Goal: Navigation & Orientation: Find specific page/section

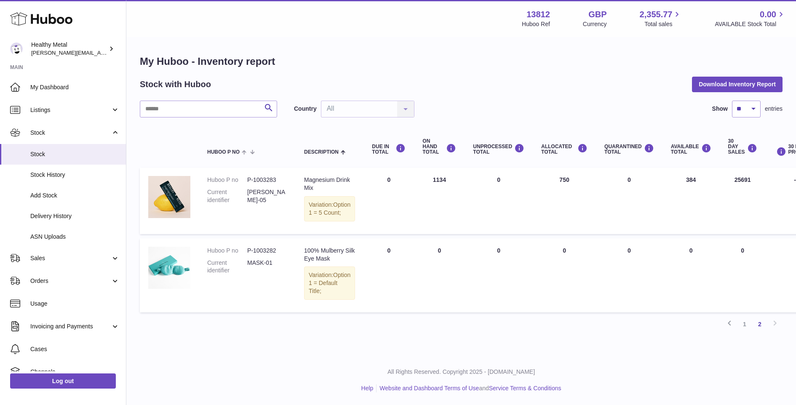
click at [38, 72] on strong "Main" at bounding box center [63, 70] width 126 height 12
click at [50, 78] on link "My Dashboard" at bounding box center [63, 87] width 126 height 23
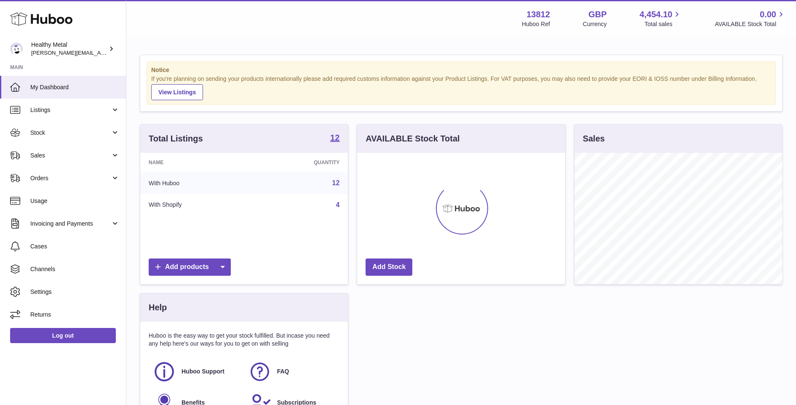
scroll to position [131, 208]
click at [92, 162] on link "Sales" at bounding box center [63, 155] width 126 height 23
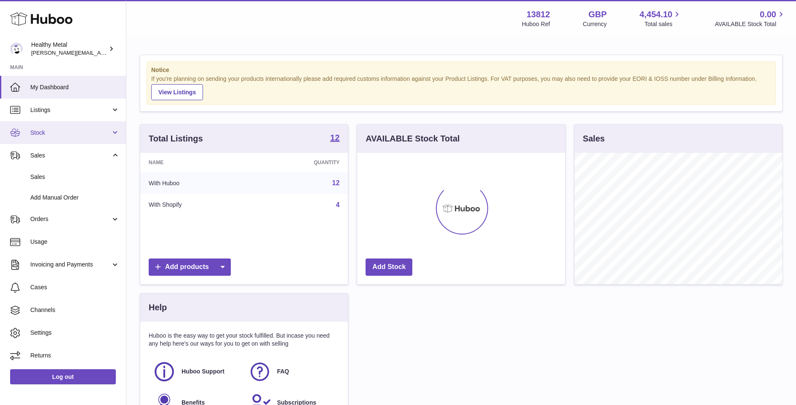
click at [81, 138] on link "Stock" at bounding box center [63, 132] width 126 height 23
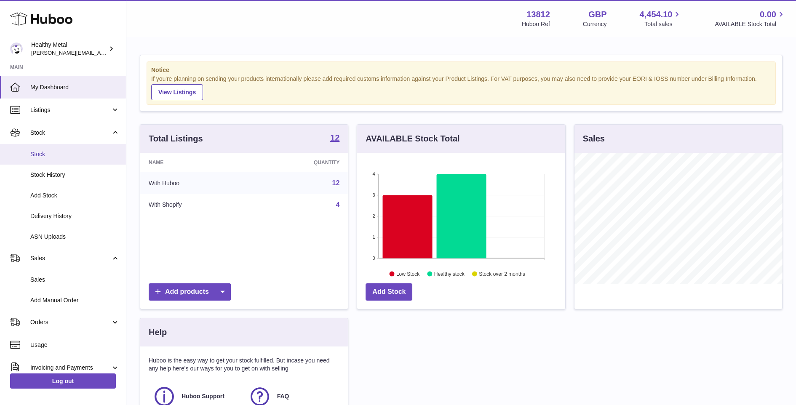
click at [51, 154] on span "Stock" at bounding box center [74, 154] width 89 height 8
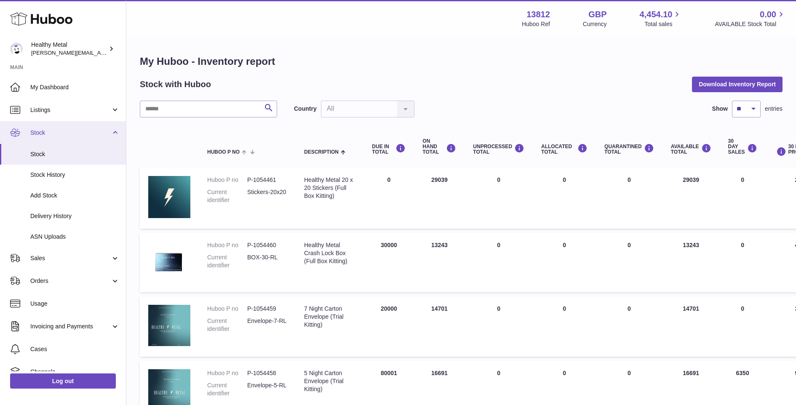
click at [85, 127] on link "Stock" at bounding box center [63, 132] width 126 height 23
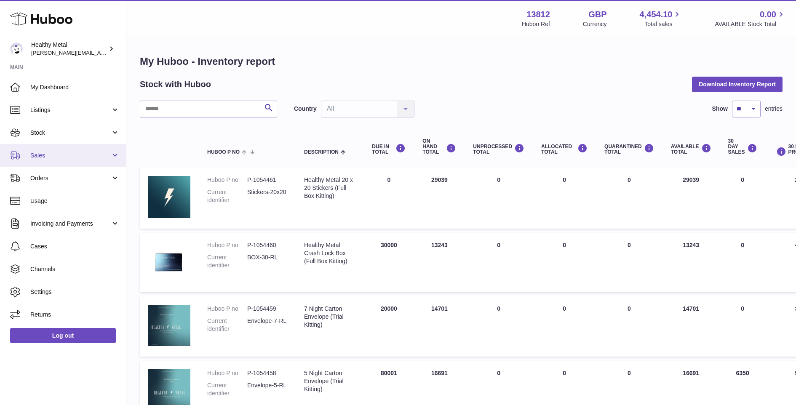
click at [67, 155] on span "Sales" at bounding box center [70, 156] width 80 height 8
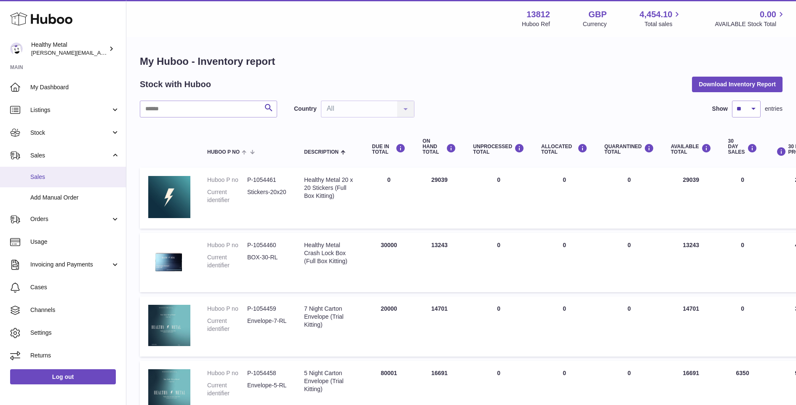
click at [58, 181] on link "Sales" at bounding box center [63, 177] width 126 height 21
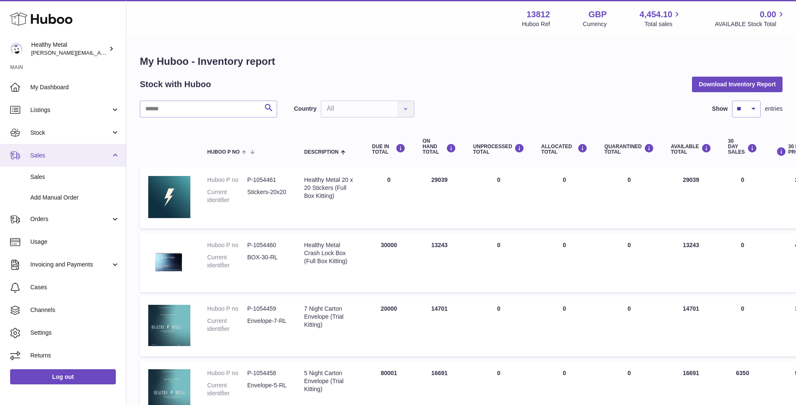
click at [87, 155] on span "Sales" at bounding box center [70, 156] width 80 height 8
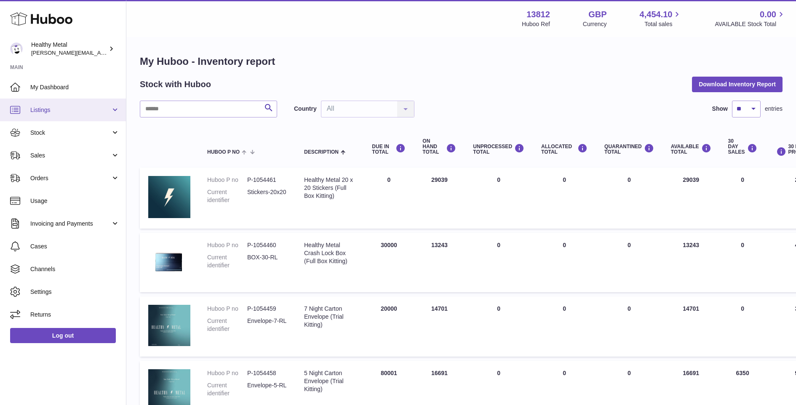
click at [86, 119] on link "Listings" at bounding box center [63, 110] width 126 height 23
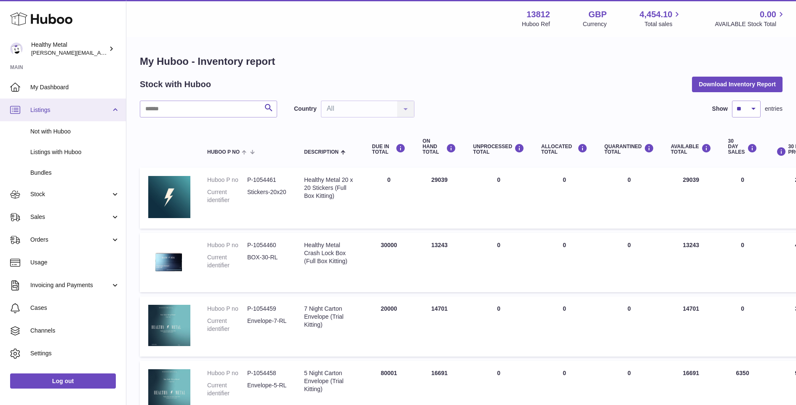
click at [85, 116] on link "Listings" at bounding box center [63, 110] width 126 height 23
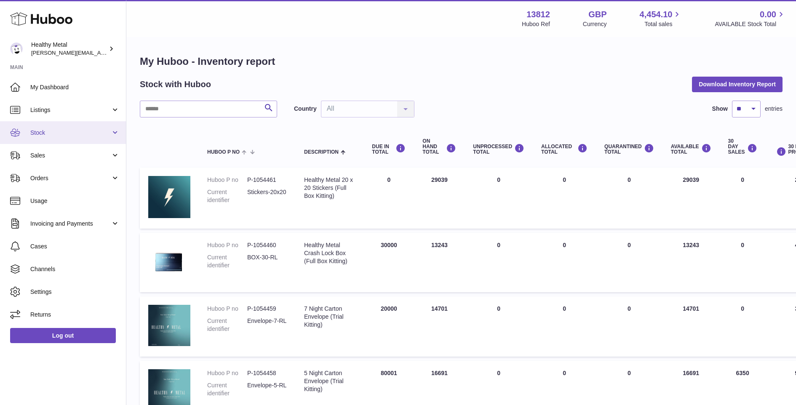
click at [80, 141] on link "Stock" at bounding box center [63, 132] width 126 height 23
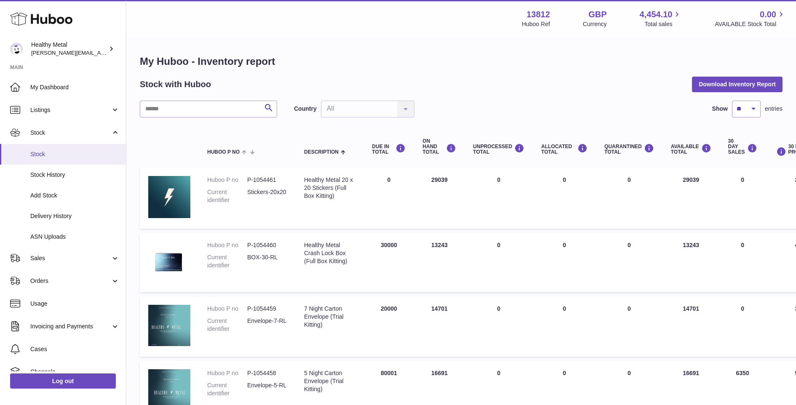
click at [75, 156] on span "Stock" at bounding box center [74, 154] width 89 height 8
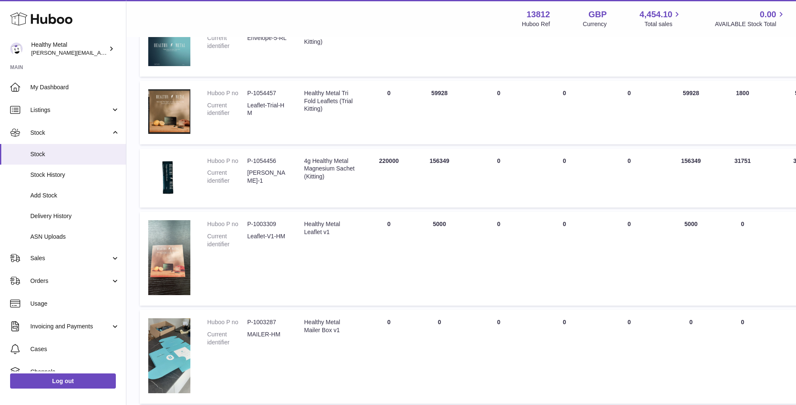
scroll to position [595, 0]
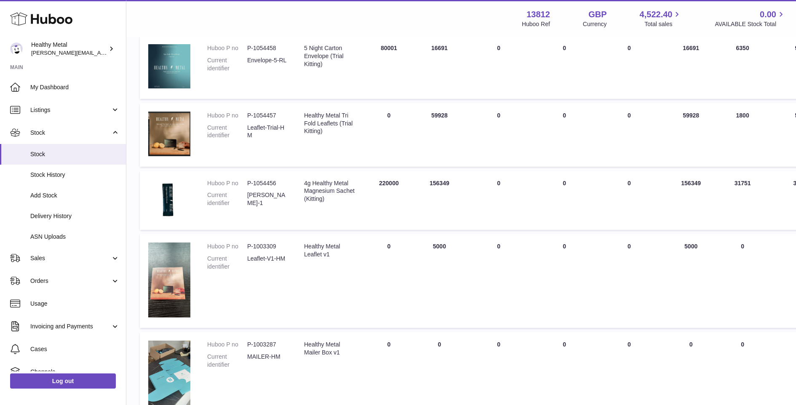
scroll to position [595, 0]
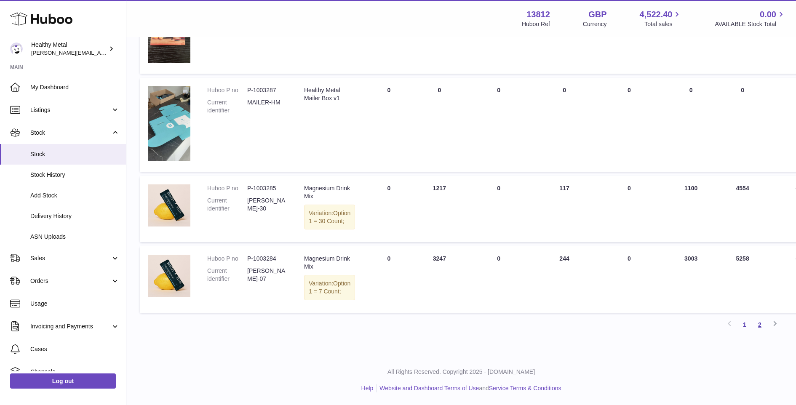
click at [756, 327] on link "2" at bounding box center [759, 324] width 15 height 15
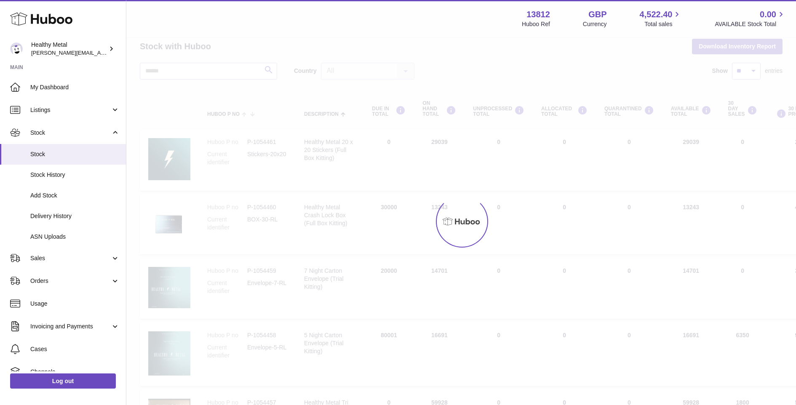
scroll to position [6, 0]
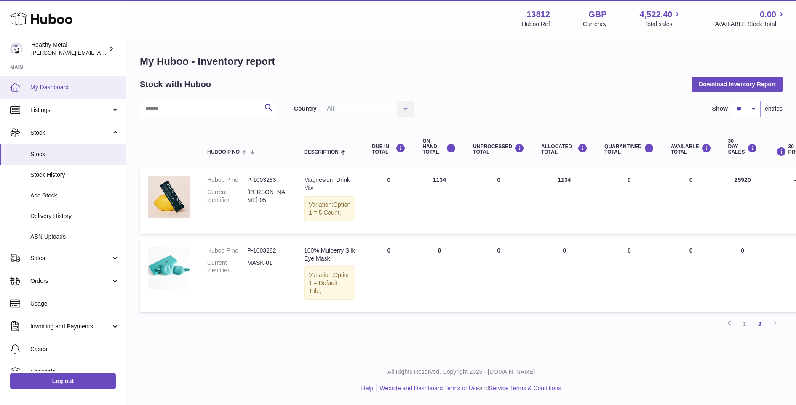
click at [73, 93] on link "My Dashboard" at bounding box center [63, 87] width 126 height 23
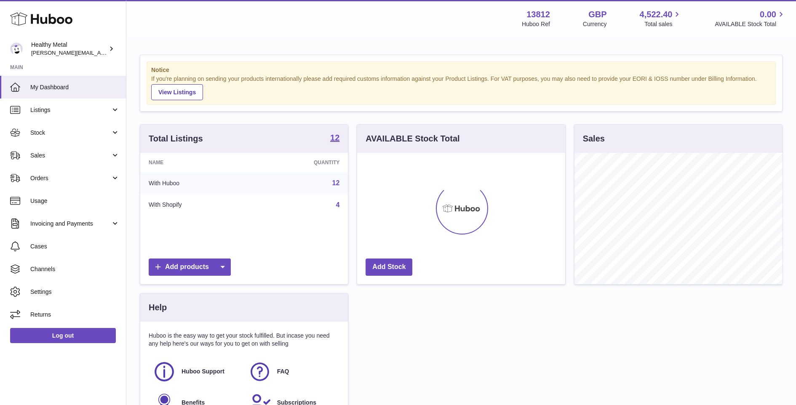
scroll to position [131, 208]
